Goal: Answer question/provide support

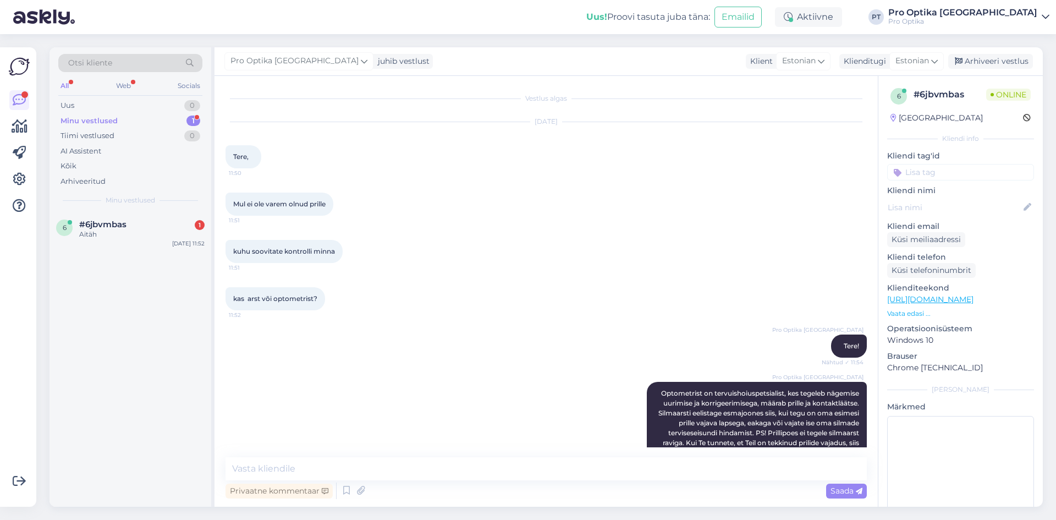
scroll to position [76, 0]
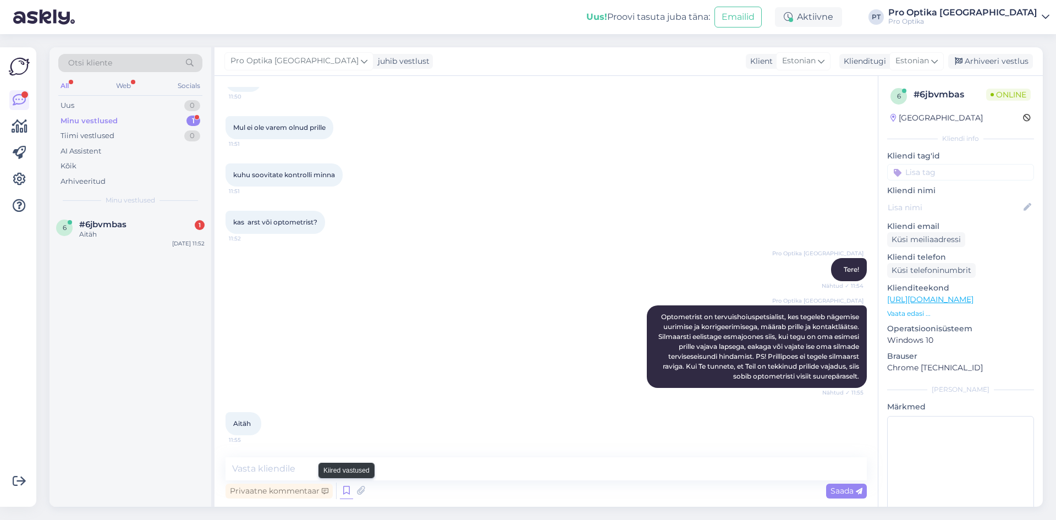
click at [346, 488] on icon at bounding box center [346, 490] width 13 height 16
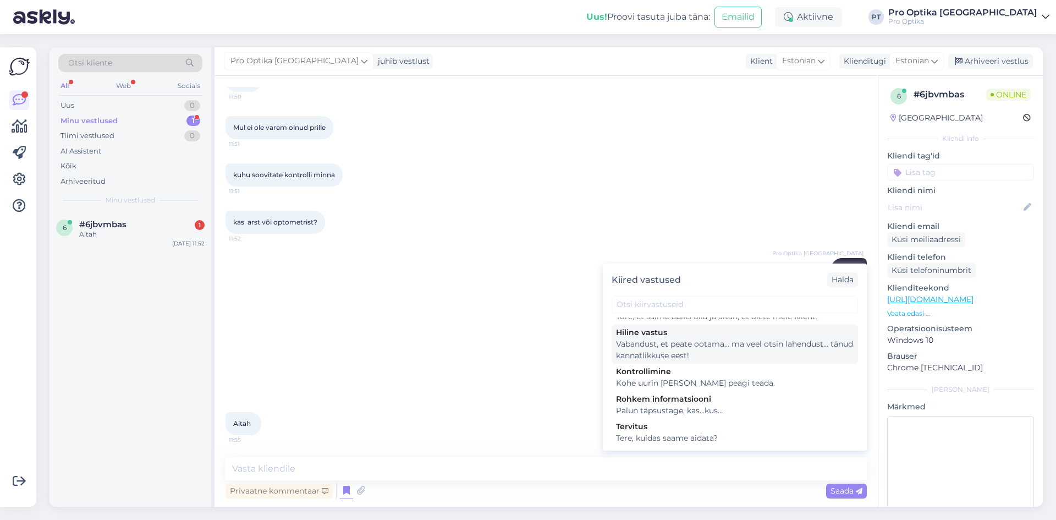
scroll to position [377, 0]
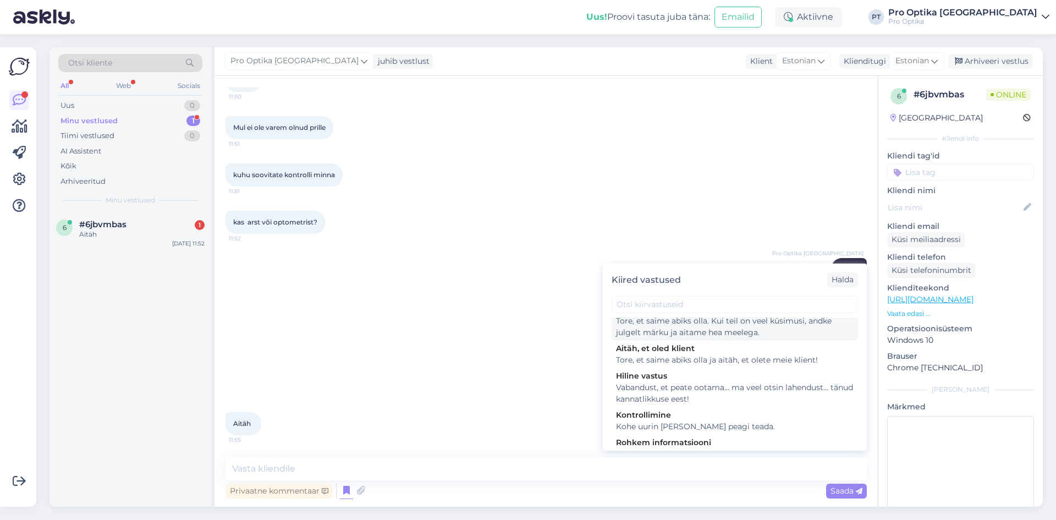
click at [726, 338] on div "Tore, et saime abiks olla. Kui teil on veel küsimusi, andke julgelt märku ja ai…" at bounding box center [735, 326] width 238 height 23
type textarea "Tore, et saime abiks olla. Kui teil on veel küsimusi, andke julgelt märku ja ai…"
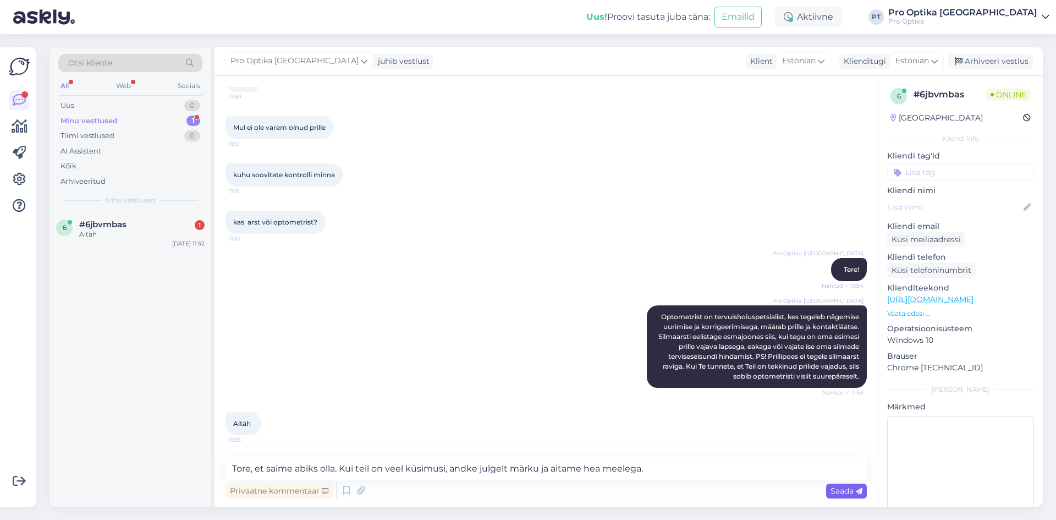
click at [842, 493] on span "Saada" at bounding box center [846, 491] width 32 height 10
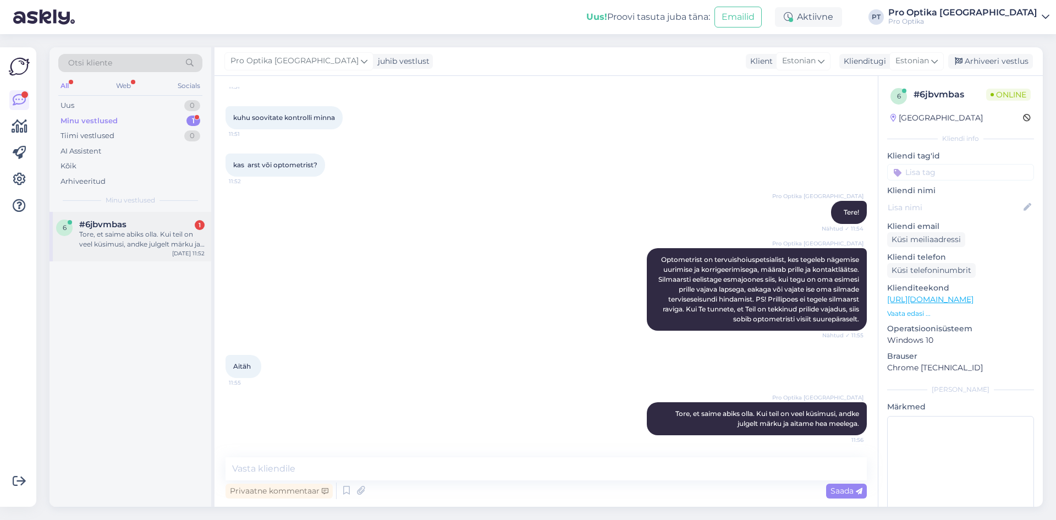
click at [200, 219] on div "#6jbvmbas 1" at bounding box center [141, 224] width 125 height 10
click at [163, 240] on div "Tore, et saime abiks olla. Kui teil on veel küsimusi, andke julgelt märku ja ai…" at bounding box center [141, 239] width 125 height 20
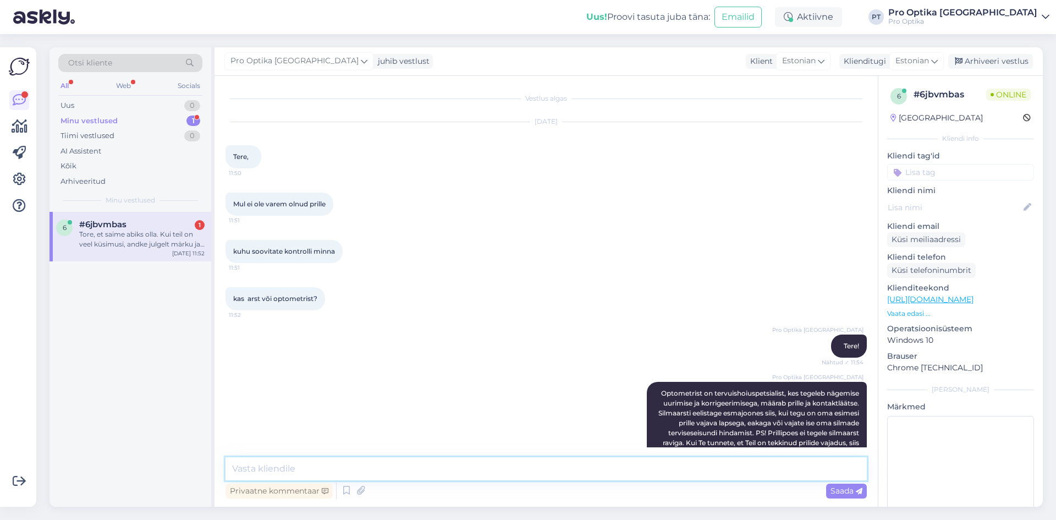
click at [388, 469] on textarea at bounding box center [545, 468] width 641 height 23
click at [146, 231] on div "Tore, et saime abiks olla. Kui teil on veel küsimusi, andke julgelt märku ja ai…" at bounding box center [141, 239] width 125 height 20
click at [144, 231] on div "Tore, et saime abiks olla. Kui teil on veel küsimusi, andke julgelt märku ja ai…" at bounding box center [141, 239] width 125 height 20
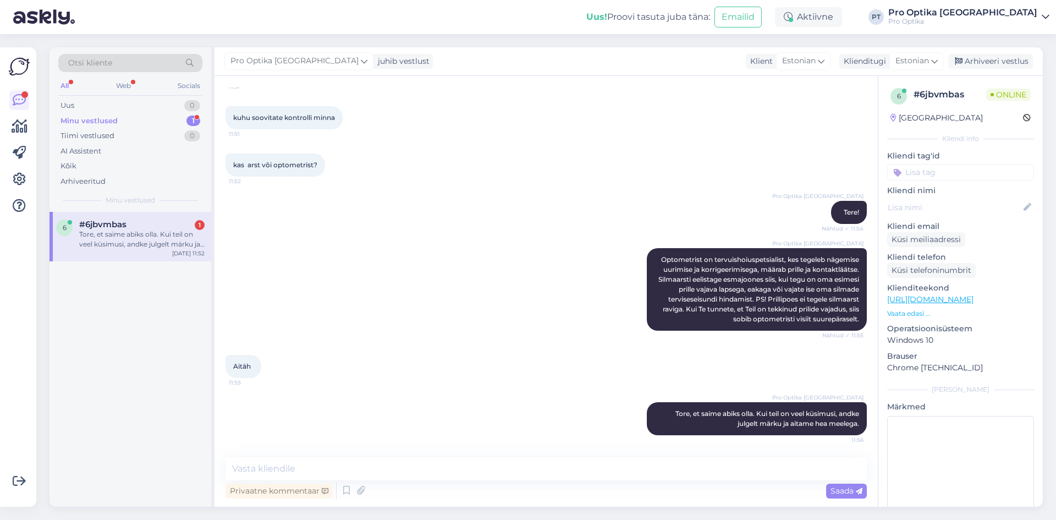
click at [105, 261] on div "6 #6jbvmbas 1 Tore, et saime abiks olla. Kui teil on veel küsimusi, andke julge…" at bounding box center [130, 236] width 162 height 49
click at [340, 458] on textarea at bounding box center [545, 468] width 641 height 23
click at [338, 462] on textarea at bounding box center [545, 468] width 641 height 23
click at [169, 243] on div "Tore, et saime abiks olla. Kui teil on veel küsimusi, andke julgelt märku ja ai…" at bounding box center [141, 239] width 125 height 20
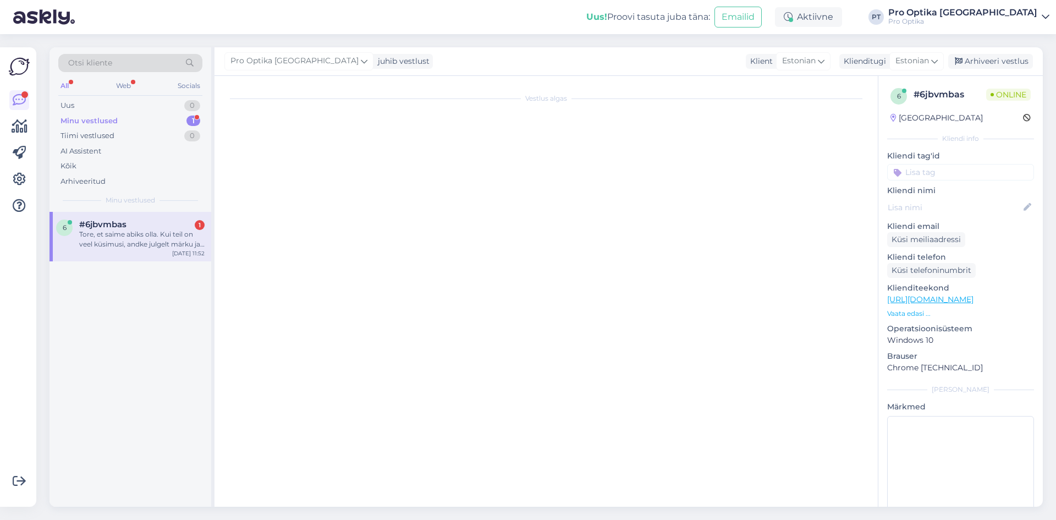
scroll to position [0, 0]
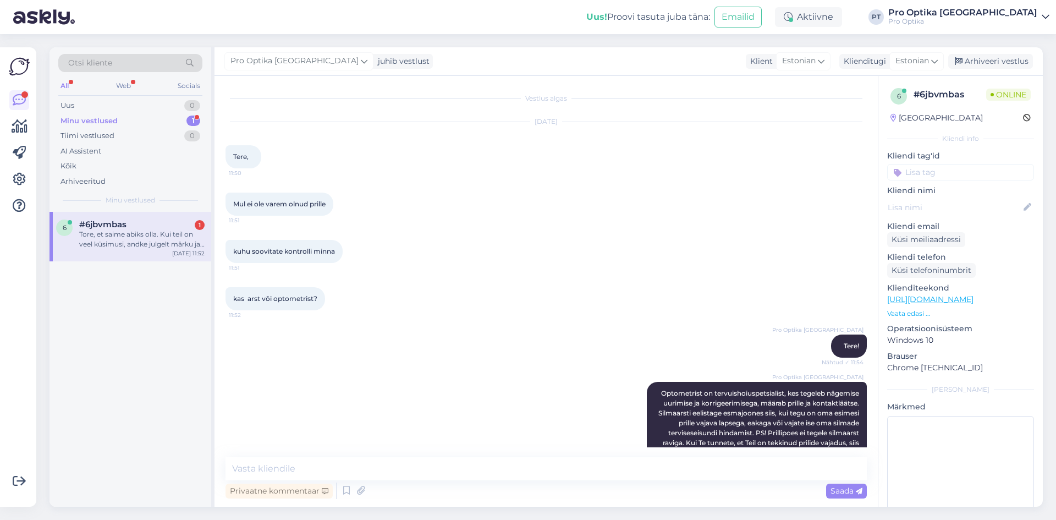
click at [117, 76] on div "Otsi kliente" at bounding box center [130, 66] width 144 height 25
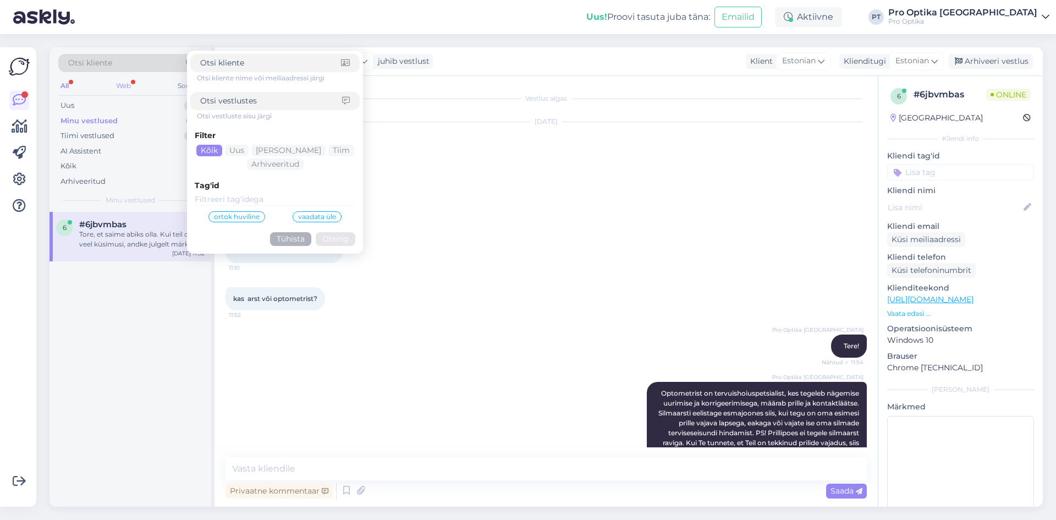
click at [118, 86] on div "Web" at bounding box center [123, 86] width 19 height 14
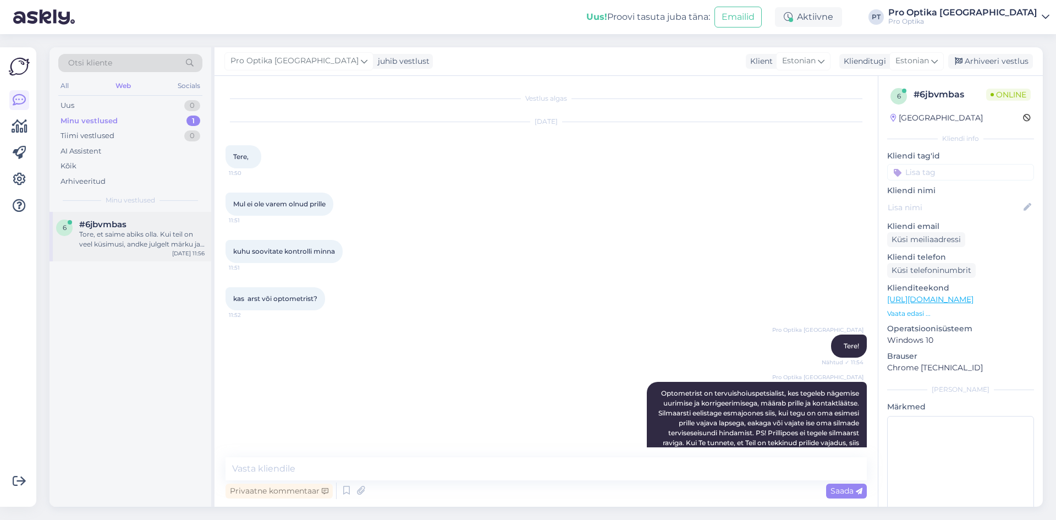
click at [134, 225] on div "#6jbvmbas" at bounding box center [141, 224] width 125 height 10
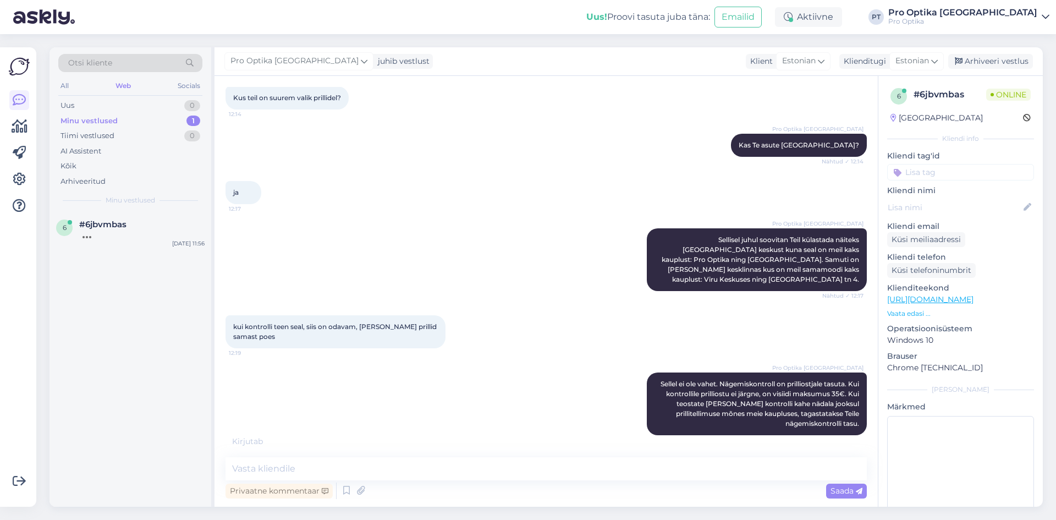
scroll to position [554, 0]
